Goal: Task Accomplishment & Management: Complete application form

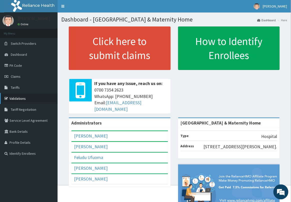
click at [20, 97] on link "Validations" at bounding box center [29, 98] width 58 height 11
click at [18, 98] on link "Validations" at bounding box center [29, 98] width 58 height 11
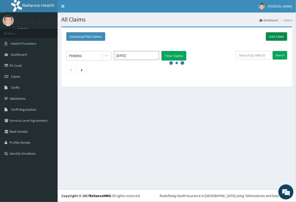
click at [270, 36] on link "Add Claim" at bounding box center [276, 36] width 21 height 9
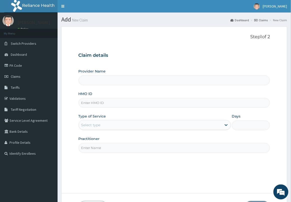
type input "Delta Crown Hospital & Maternity Home"
click at [101, 102] on input "HMO ID" at bounding box center [175, 103] width 192 height 10
paste input "MUH/10049/A"
type input "MUH/10049/A"
click at [114, 125] on div "Select type" at bounding box center [150, 125] width 143 height 8
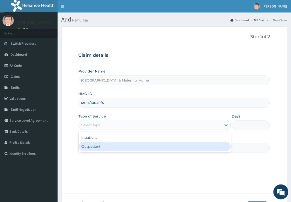
click at [101, 146] on div "Outpatient" at bounding box center [155, 146] width 153 height 9
type input "1"
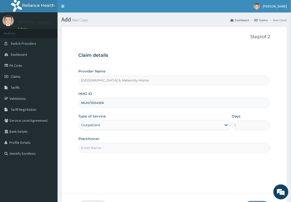
click at [102, 145] on input "Practitioner" at bounding box center [175, 148] width 192 height 10
type input "d"
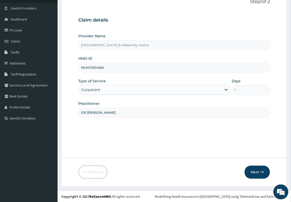
scroll to position [37, 0]
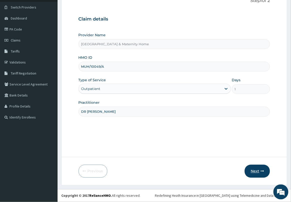
type input "DR MAMA"
click at [258, 172] on button "Next" at bounding box center [257, 171] width 25 height 13
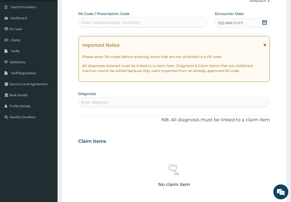
click at [265, 46] on icon at bounding box center [265, 45] width 3 height 4
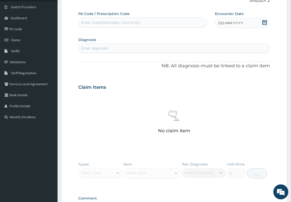
click at [264, 23] on icon at bounding box center [264, 22] width 5 height 5
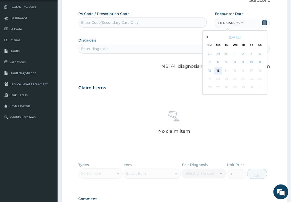
click at [218, 71] on div "13" at bounding box center [219, 71] width 8 height 8
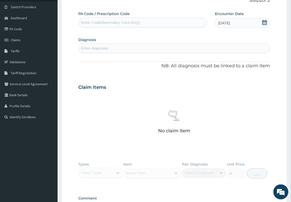
click at [110, 22] on div "Enter Code(Secondary Care Only)" at bounding box center [110, 22] width 59 height 5
paste input "PA/D68534"
type input "PA/D68534"
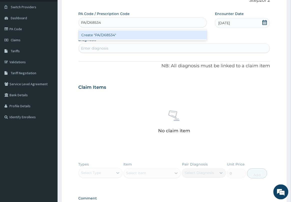
click at [110, 33] on div "Create "PA/D68534"" at bounding box center [143, 35] width 129 height 9
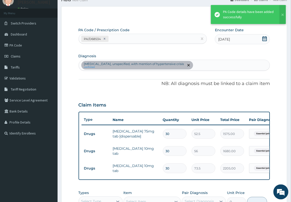
scroll to position [5, 0]
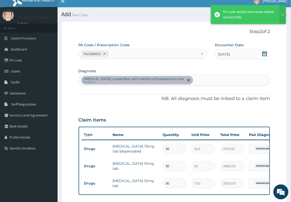
click at [225, 80] on div "Essential (primary) hypertension, unspecified, with mention of hypertensive cri…" at bounding box center [174, 80] width 191 height 11
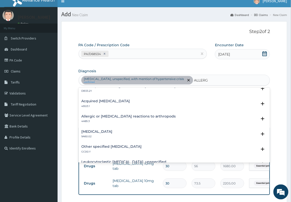
scroll to position [248, 0]
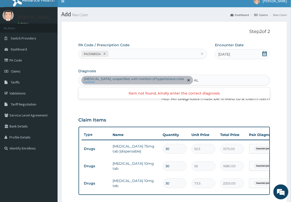
type input "A"
type input "SKIN"
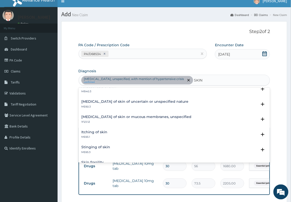
scroll to position [188, 0]
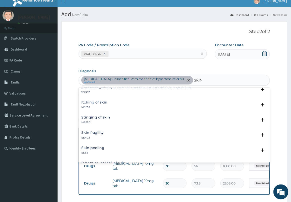
click at [103, 104] on h4 "Itching of skin" at bounding box center [95, 103] width 26 height 4
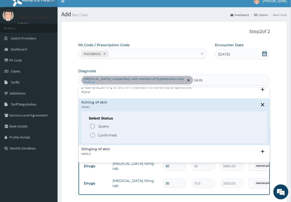
click at [100, 135] on p "Confirmed" at bounding box center [107, 135] width 19 height 5
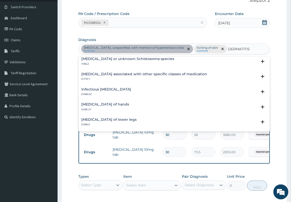
scroll to position [377, 0]
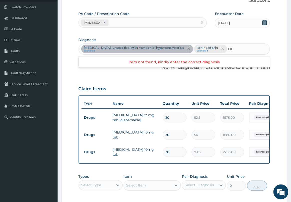
type input "D"
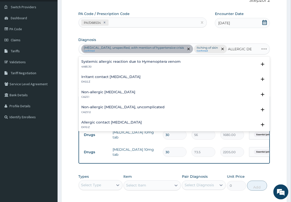
scroll to position [0, 0]
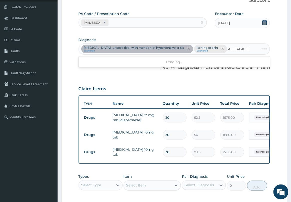
type input "ALLERGIC"
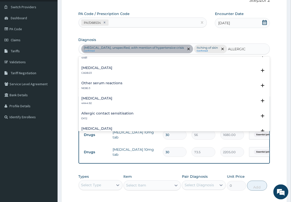
scroll to position [60, 0]
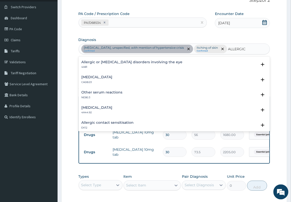
click at [113, 79] on h4 "Other allergic rhinitis" at bounding box center [97, 77] width 31 height 4
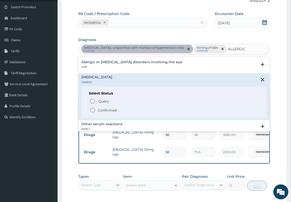
click at [109, 113] on p "Confirmed" at bounding box center [107, 110] width 19 height 5
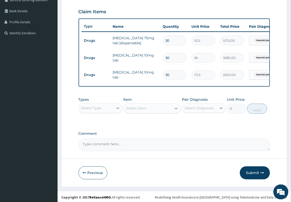
scroll to position [129, 0]
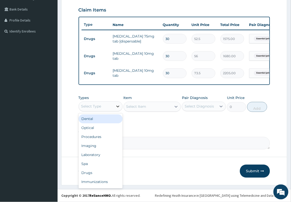
click at [118, 108] on icon at bounding box center [117, 106] width 5 height 5
click at [97, 173] on div "Drugs" at bounding box center [101, 173] width 44 height 9
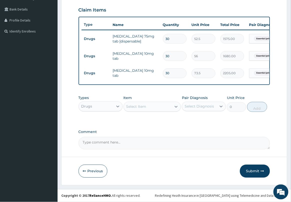
click at [143, 108] on div "Select Item" at bounding box center [136, 106] width 20 height 5
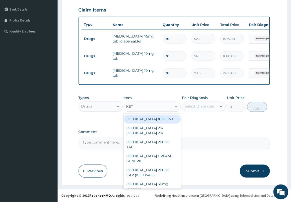
type input "KETO"
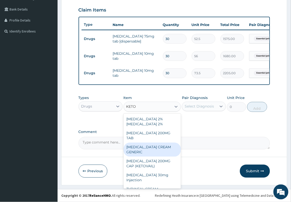
click at [162, 147] on div "KETOCONAZOLE CREAM GENERIC" at bounding box center [153, 150] width 58 height 14
type input "630"
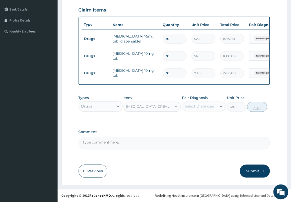
click at [211, 106] on div "Select Diagnosis" at bounding box center [199, 106] width 29 height 5
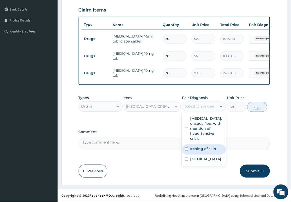
click at [210, 152] on label "Itching of skin" at bounding box center [203, 149] width 26 height 5
checkbox input "true"
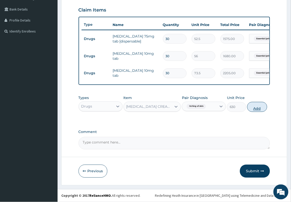
click at [255, 109] on button "Add" at bounding box center [257, 107] width 20 height 10
type input "0"
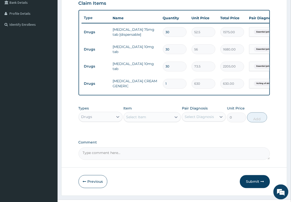
click at [163, 121] on div "Select Item" at bounding box center [148, 117] width 48 height 8
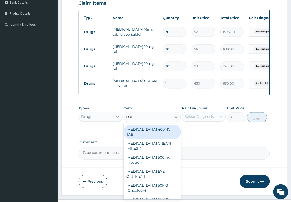
type input "LORA"
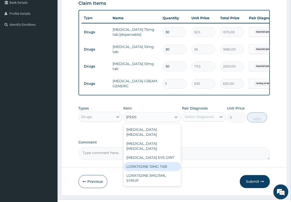
click at [164, 172] on div "LORATIDINE 10MG TAB" at bounding box center [153, 167] width 58 height 9
type input "52.5"
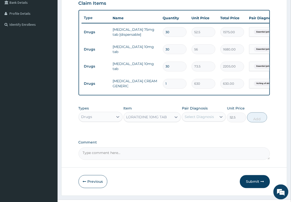
click at [200, 120] on div "Select Diagnosis" at bounding box center [199, 117] width 29 height 5
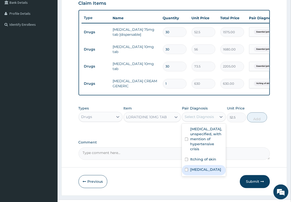
click at [206, 173] on label "Other allergic rhinitis" at bounding box center [205, 170] width 31 height 5
checkbox input "true"
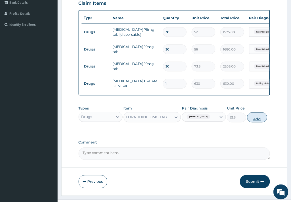
click at [254, 123] on button "Add" at bounding box center [257, 118] width 20 height 10
type input "0"
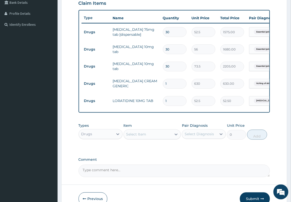
type input "0.00"
type input "5"
type input "262.50"
type input "5"
click at [168, 139] on div "Select Item" at bounding box center [148, 135] width 48 height 8
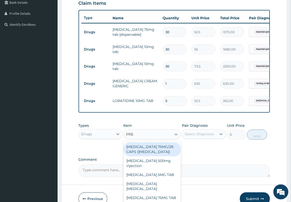
type input "PRED"
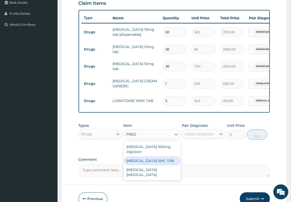
click at [168, 166] on div "PREDNISOLONE 5MG TAB" at bounding box center [153, 161] width 58 height 9
type input "52.5"
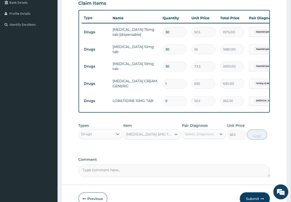
click at [207, 137] on div "Select Diagnosis" at bounding box center [199, 134] width 29 height 5
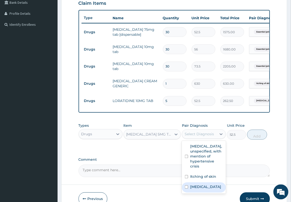
drag, startPoint x: 208, startPoint y: 197, endPoint x: 229, endPoint y: 163, distance: 40.2
click at [208, 190] on label "Other allergic rhinitis" at bounding box center [205, 187] width 31 height 5
checkbox input "true"
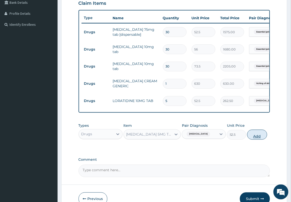
click at [256, 140] on button "Add" at bounding box center [257, 135] width 20 height 10
type input "0"
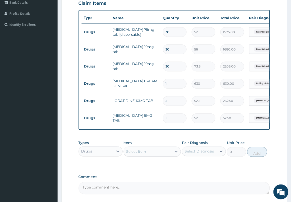
type input "10"
type input "525.00"
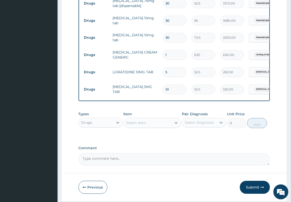
scroll to position [161, 0]
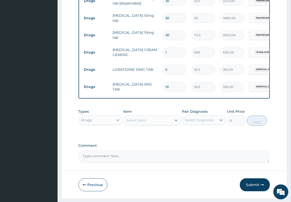
type input "10"
click at [116, 124] on div at bounding box center [117, 120] width 9 height 9
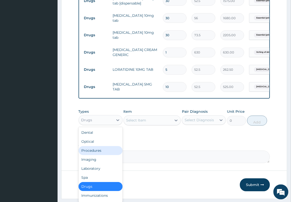
click at [102, 156] on div "Procedures" at bounding box center [101, 151] width 44 height 9
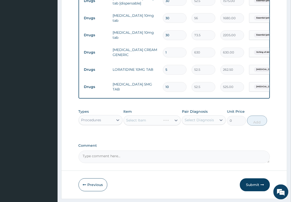
click at [153, 126] on div "Select Item" at bounding box center [153, 121] width 58 height 10
click at [153, 125] on div "Select Item" at bounding box center [148, 121] width 48 height 8
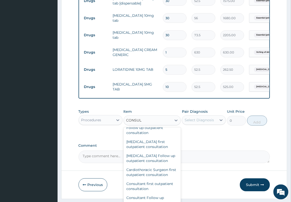
scroll to position [63, 0]
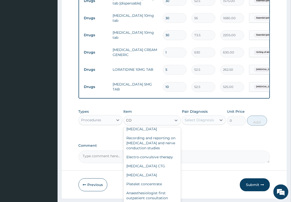
type input "C"
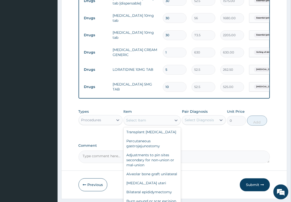
scroll to position [24775, 0]
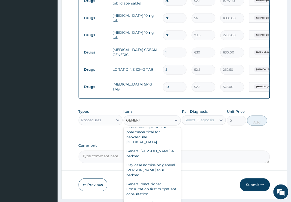
type input "GENERAL"
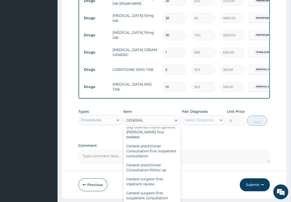
scroll to position [24, 0]
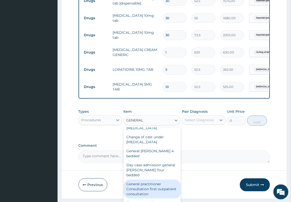
click at [157, 189] on div "General practitioner Consultation first outpatient consultation" at bounding box center [153, 189] width 58 height 19
type input "2500"
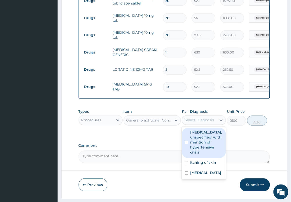
click at [211, 123] on div "Select Diagnosis" at bounding box center [199, 120] width 29 height 5
click at [207, 143] on label "Essential (primary) hypertension, unspecified, with mention of hypertensive cri…" at bounding box center [206, 142] width 33 height 25
checkbox input "true"
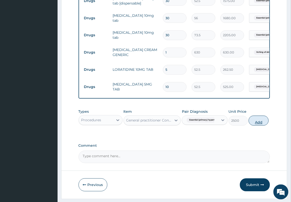
click at [254, 126] on button "Add" at bounding box center [259, 121] width 20 height 10
type input "0"
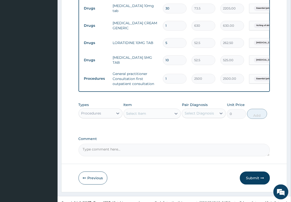
scroll to position [201, 0]
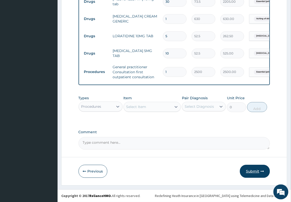
click at [258, 172] on button "Submit" at bounding box center [255, 171] width 30 height 13
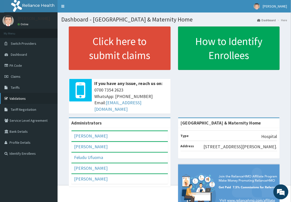
click at [24, 98] on link "Validations" at bounding box center [29, 98] width 58 height 11
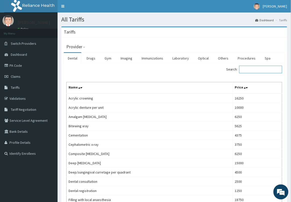
click at [248, 70] on input "Search:" at bounding box center [260, 70] width 43 height 8
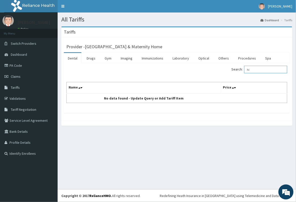
type input "h"
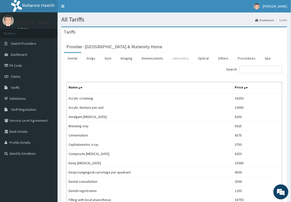
click at [178, 56] on link "Laboratory" at bounding box center [181, 58] width 25 height 11
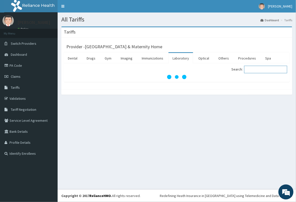
click at [253, 72] on input "Search:" at bounding box center [265, 70] width 43 height 8
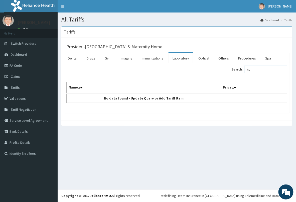
type input "h"
type input "high"
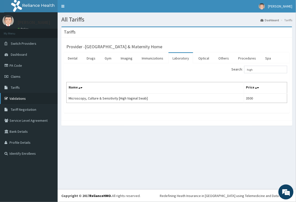
click at [26, 98] on link "Validations" at bounding box center [29, 98] width 58 height 11
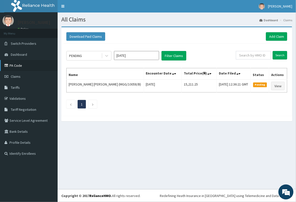
click at [17, 63] on link "PA Code" at bounding box center [29, 65] width 58 height 11
